Goal: Information Seeking & Learning: Learn about a topic

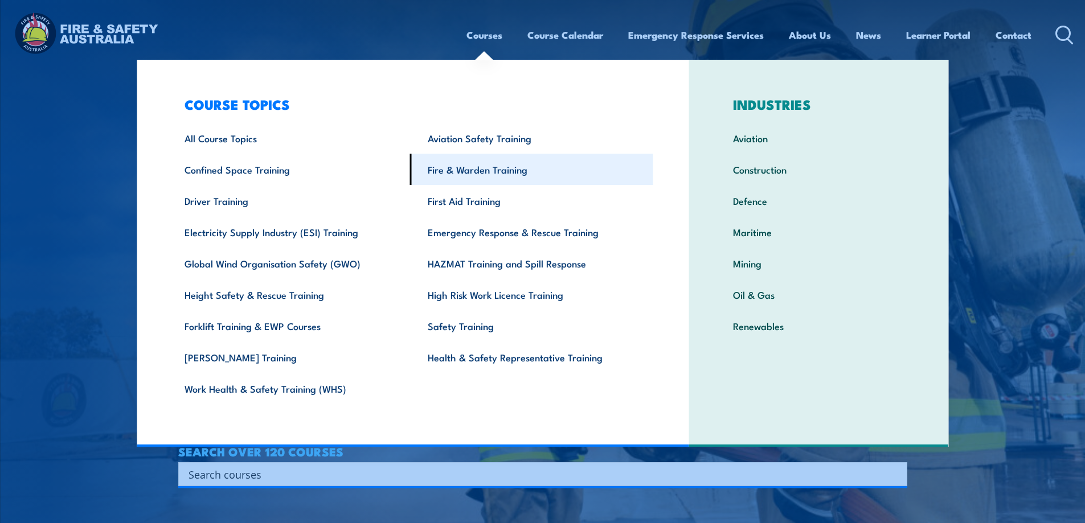
click at [504, 164] on link "Fire & Warden Training" at bounding box center [531, 169] width 243 height 31
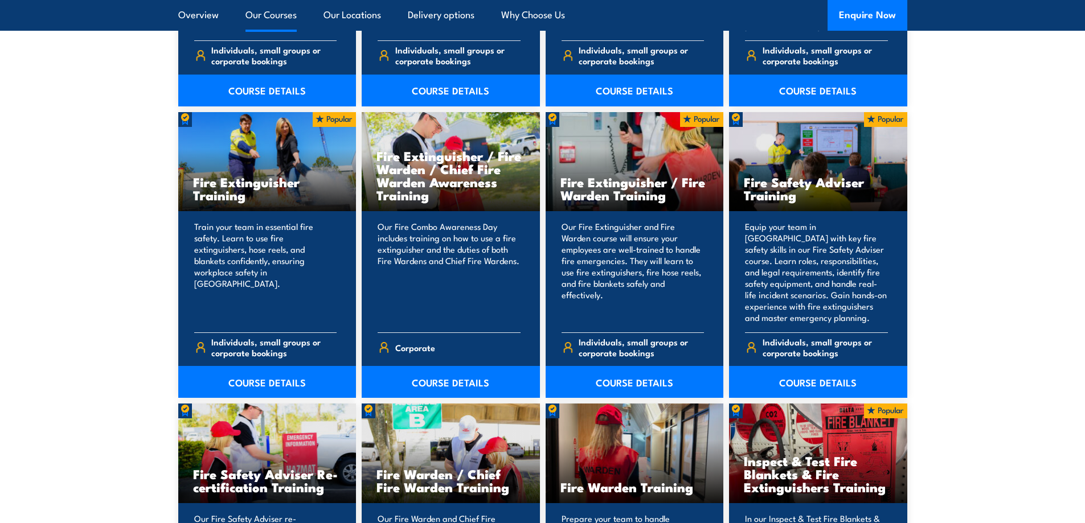
scroll to position [1139, 0]
